Goal: Task Accomplishment & Management: Complete application form

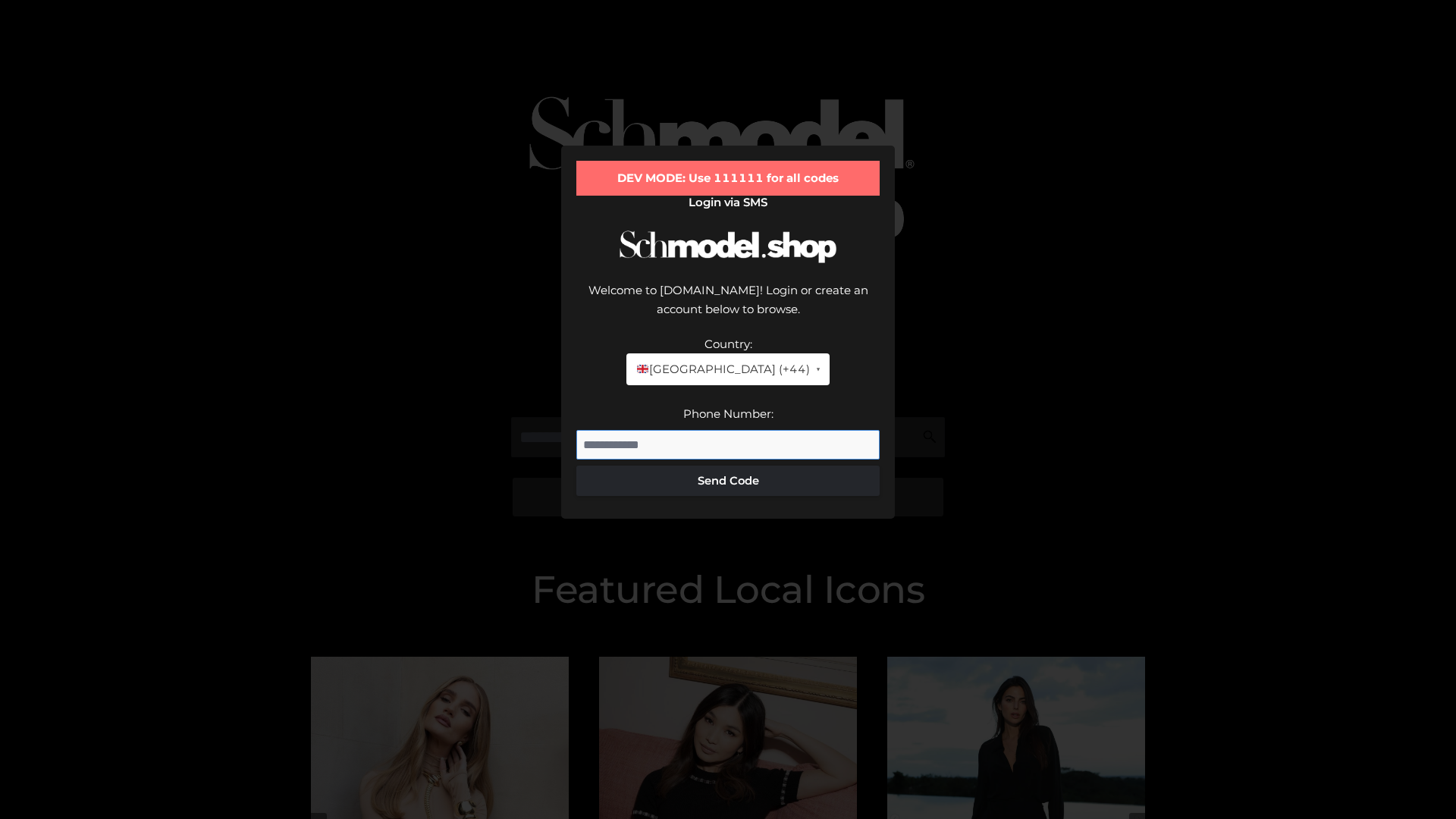
click at [728, 430] on input "Phone Number:" at bounding box center [728, 444] width 303 height 30
type input "**********"
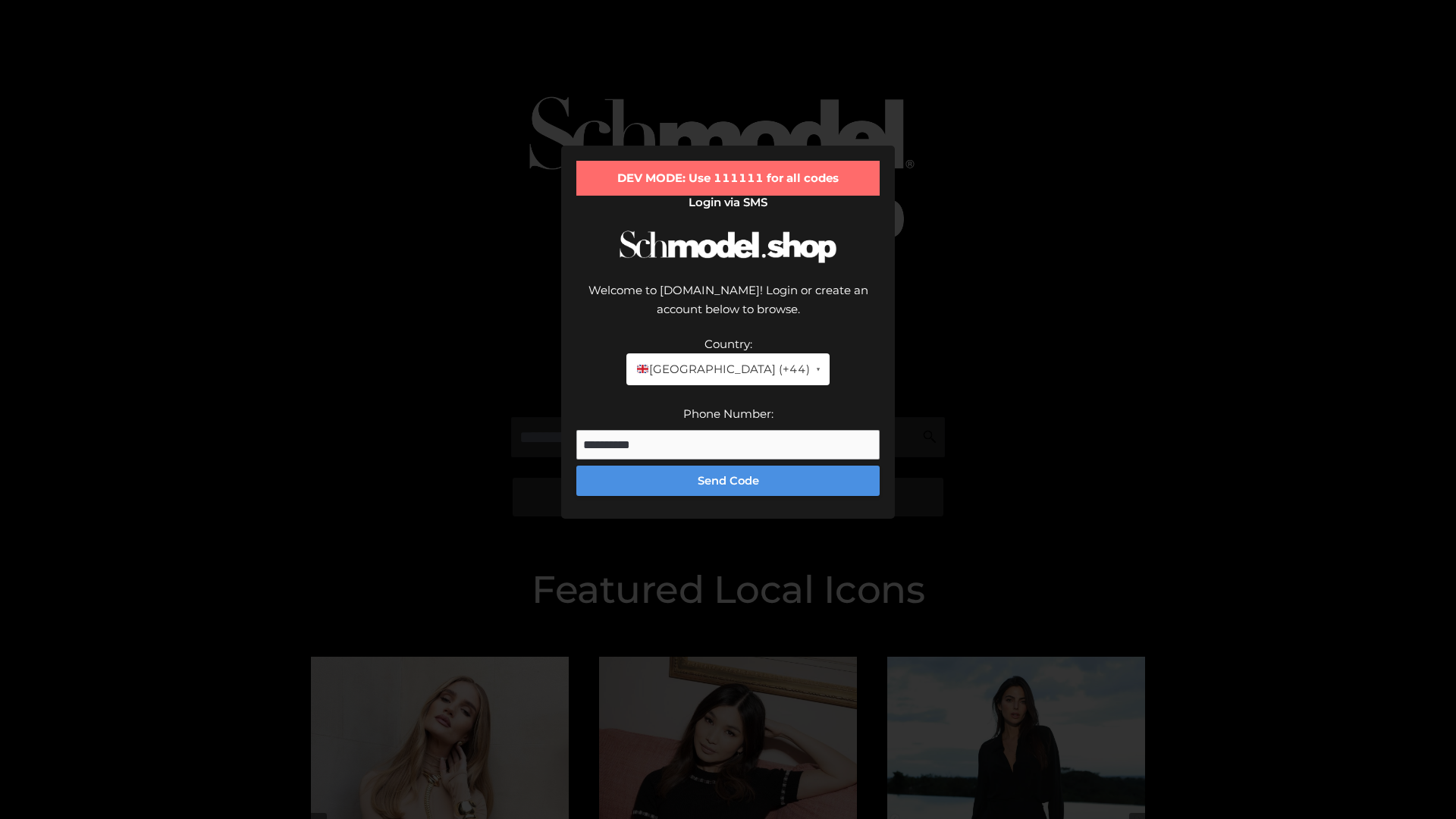
click at [728, 465] on button "Send Code" at bounding box center [728, 480] width 303 height 30
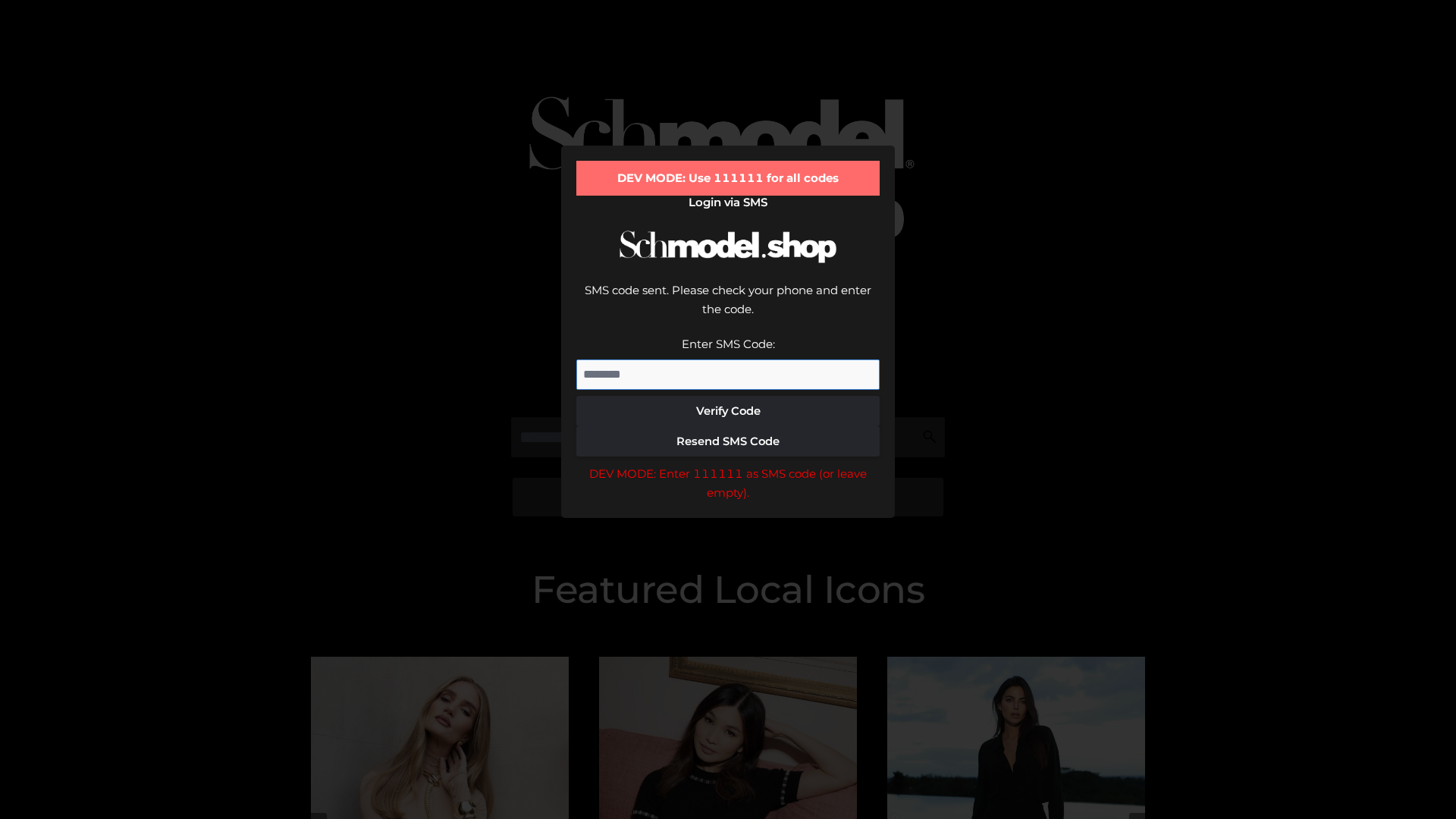
click at [728, 359] on input "Enter SMS Code:" at bounding box center [728, 374] width 303 height 30
type input "******"
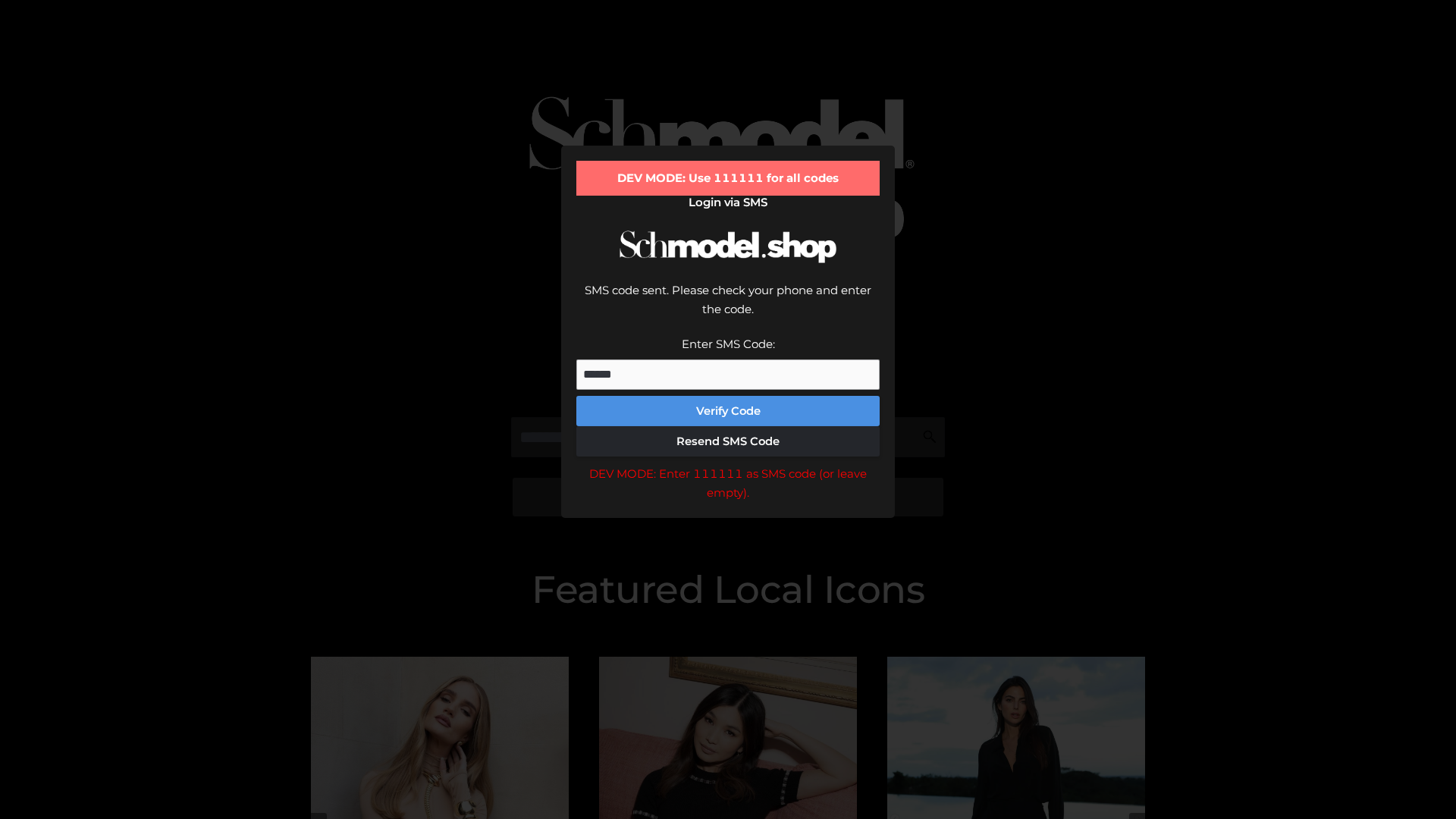
click at [728, 396] on button "Verify Code" at bounding box center [728, 410] width 303 height 30
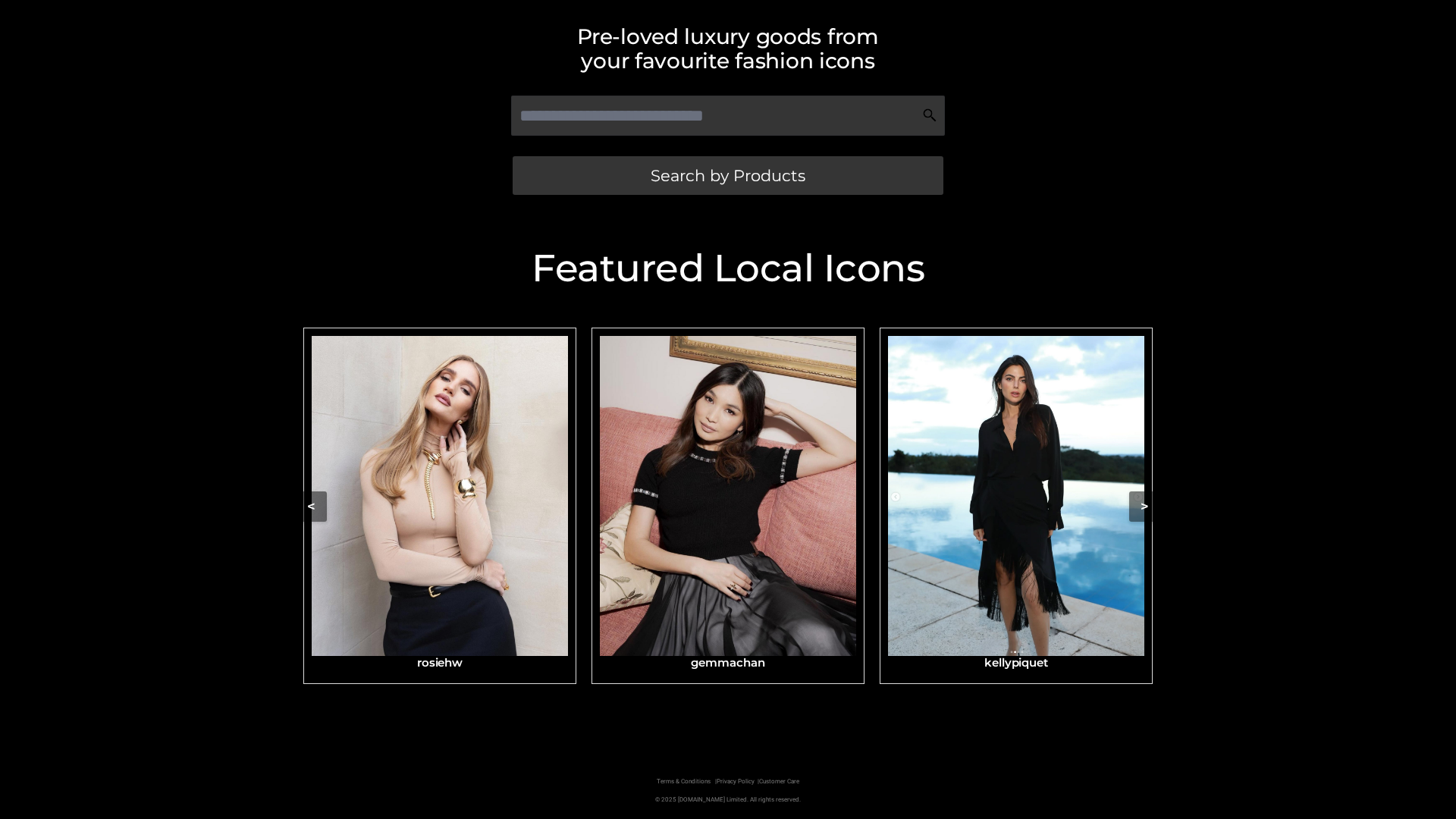
scroll to position [322, 0]
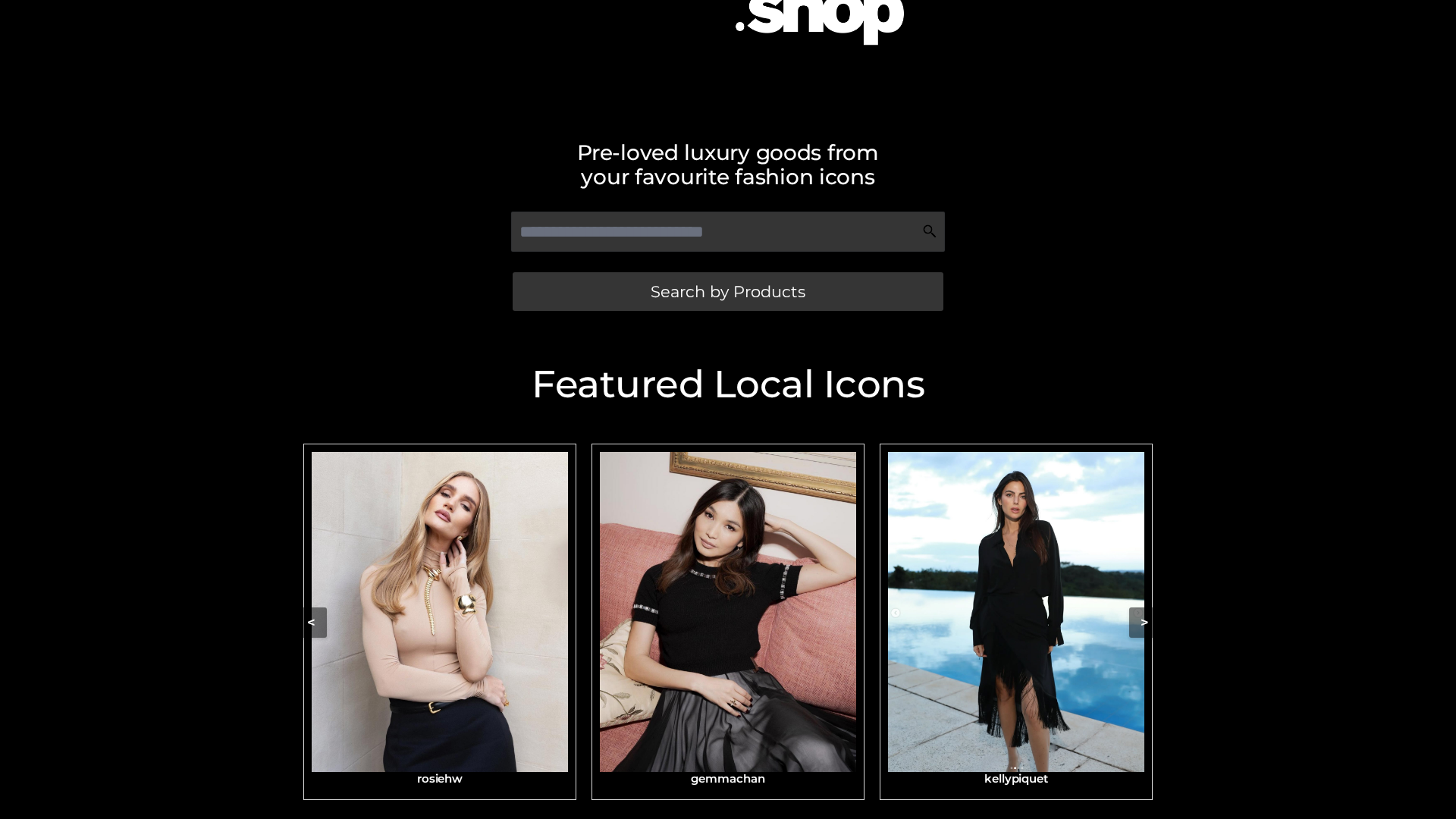
scroll to position [243, 0]
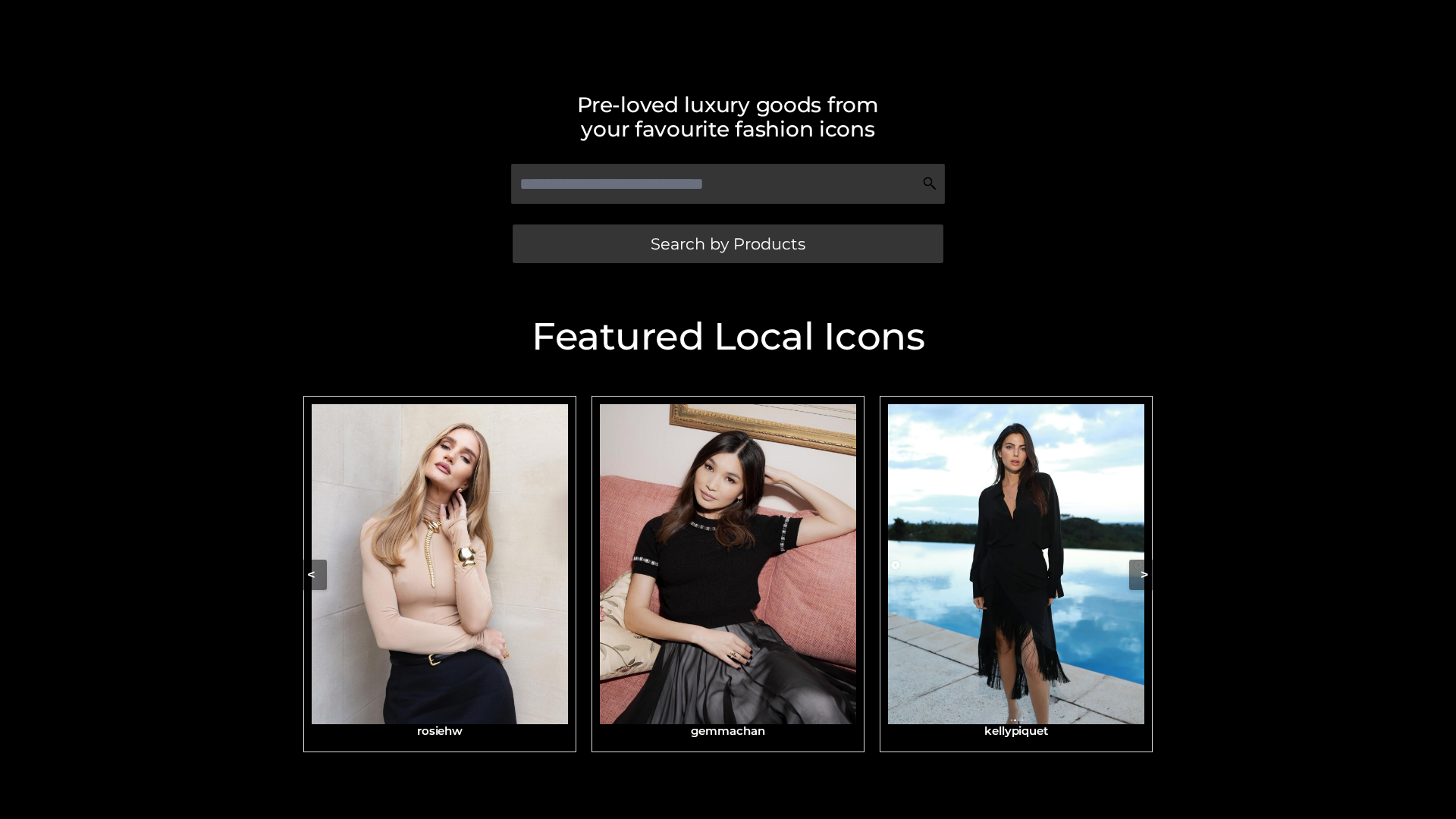
scroll to position [322, 0]
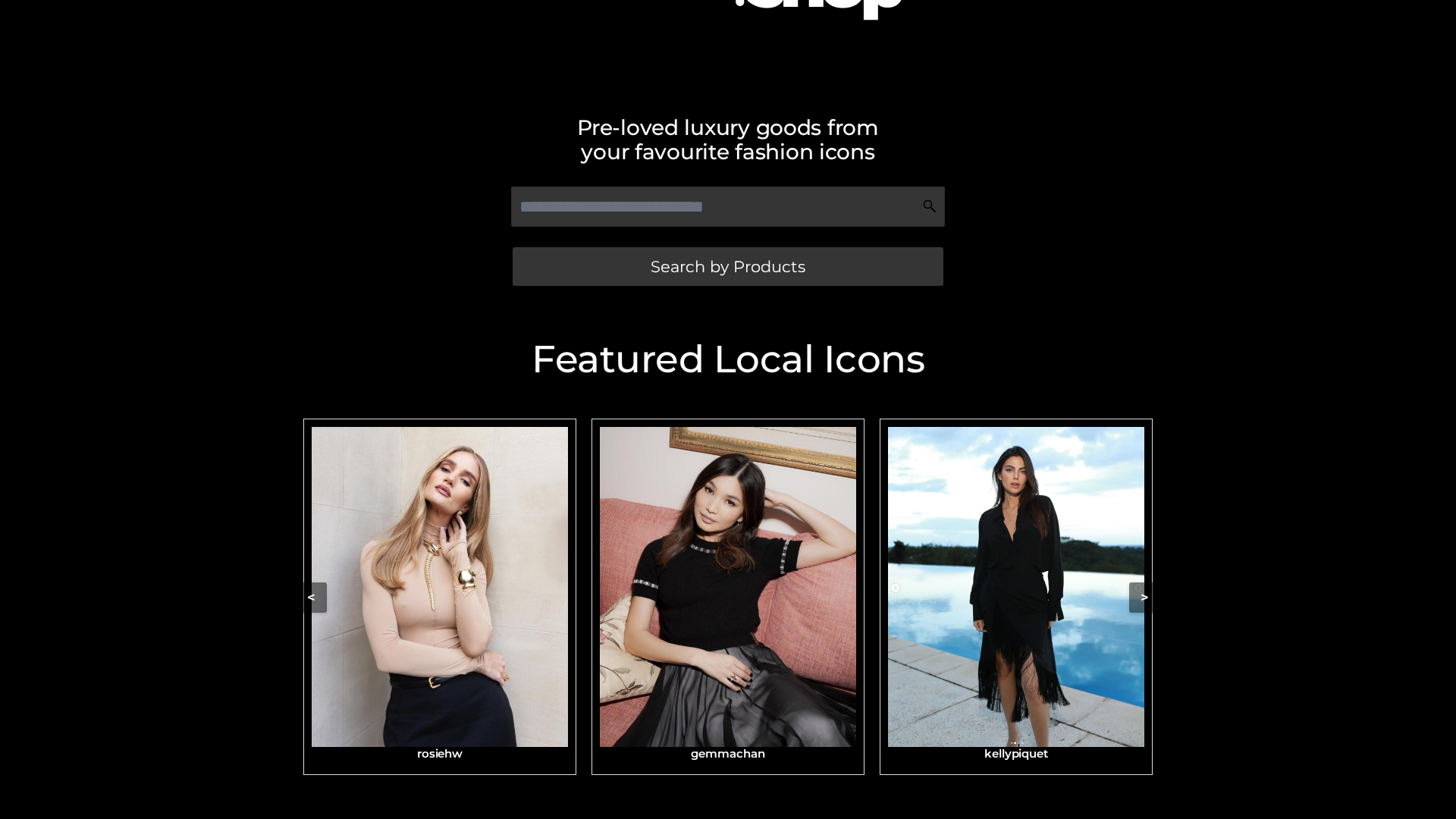
scroll to position [265, 0]
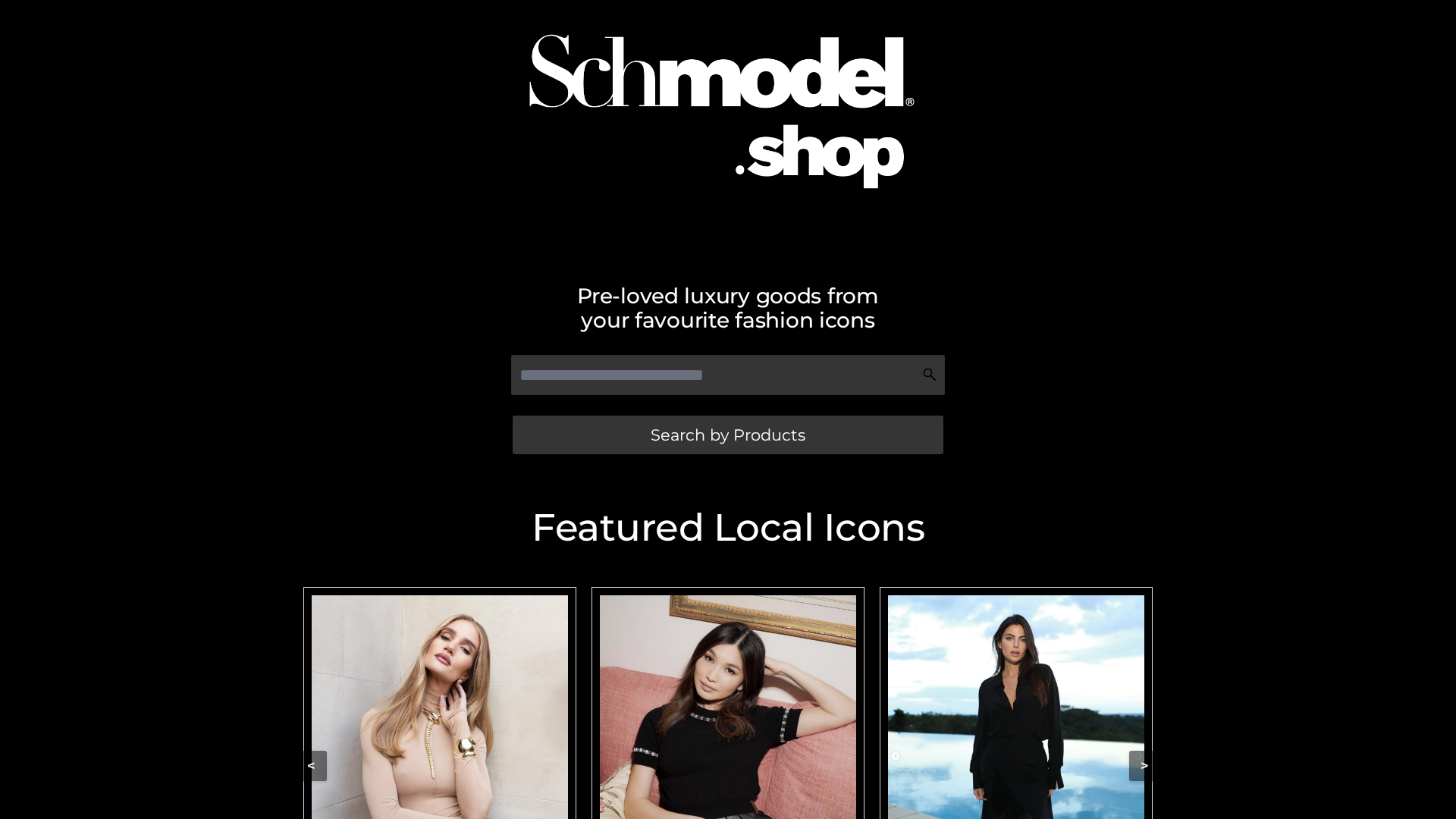
scroll to position [77, 0]
